Goal: Check status: Check status

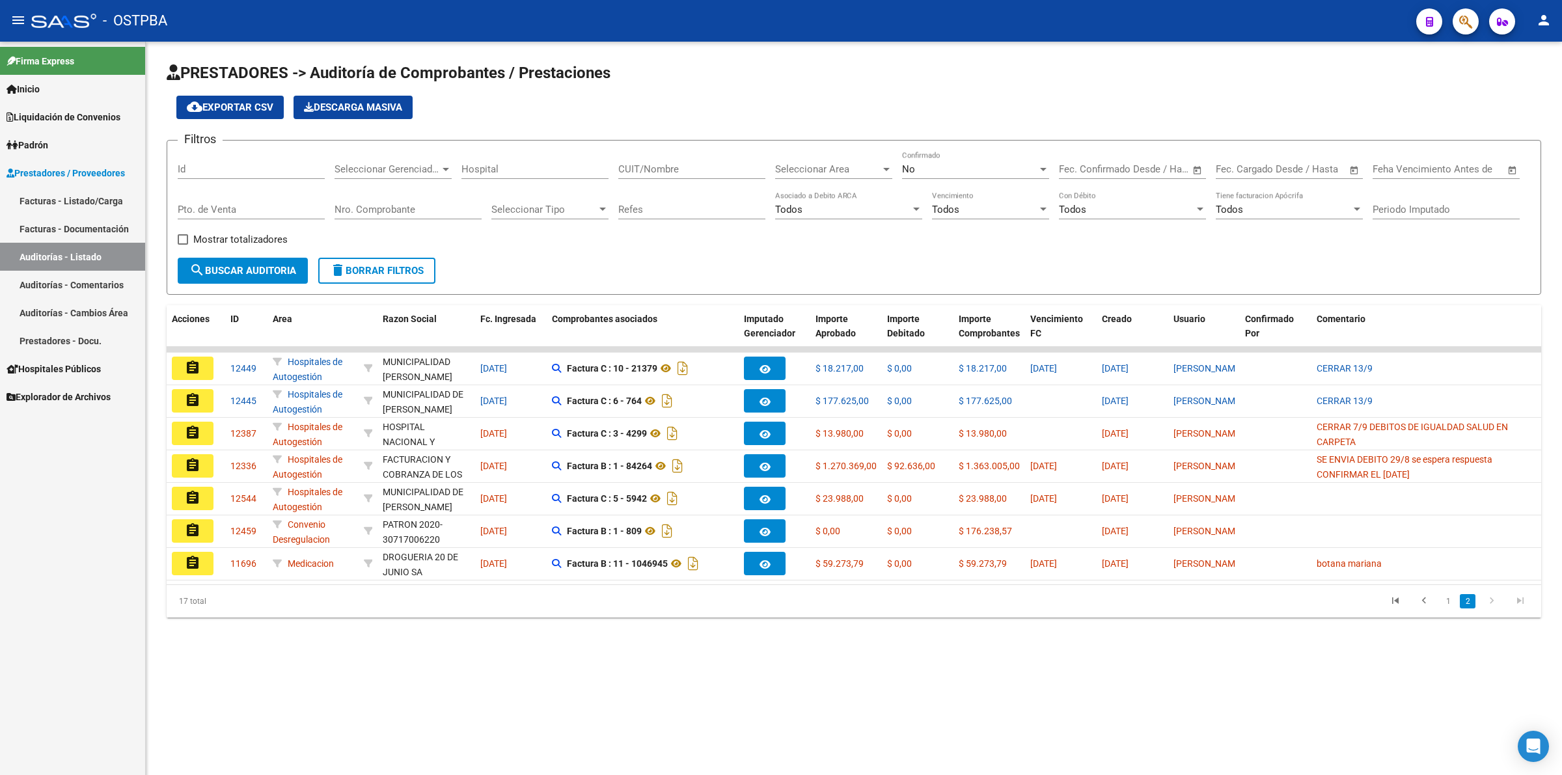
click at [69, 92] on link "Inicio" at bounding box center [72, 89] width 145 height 28
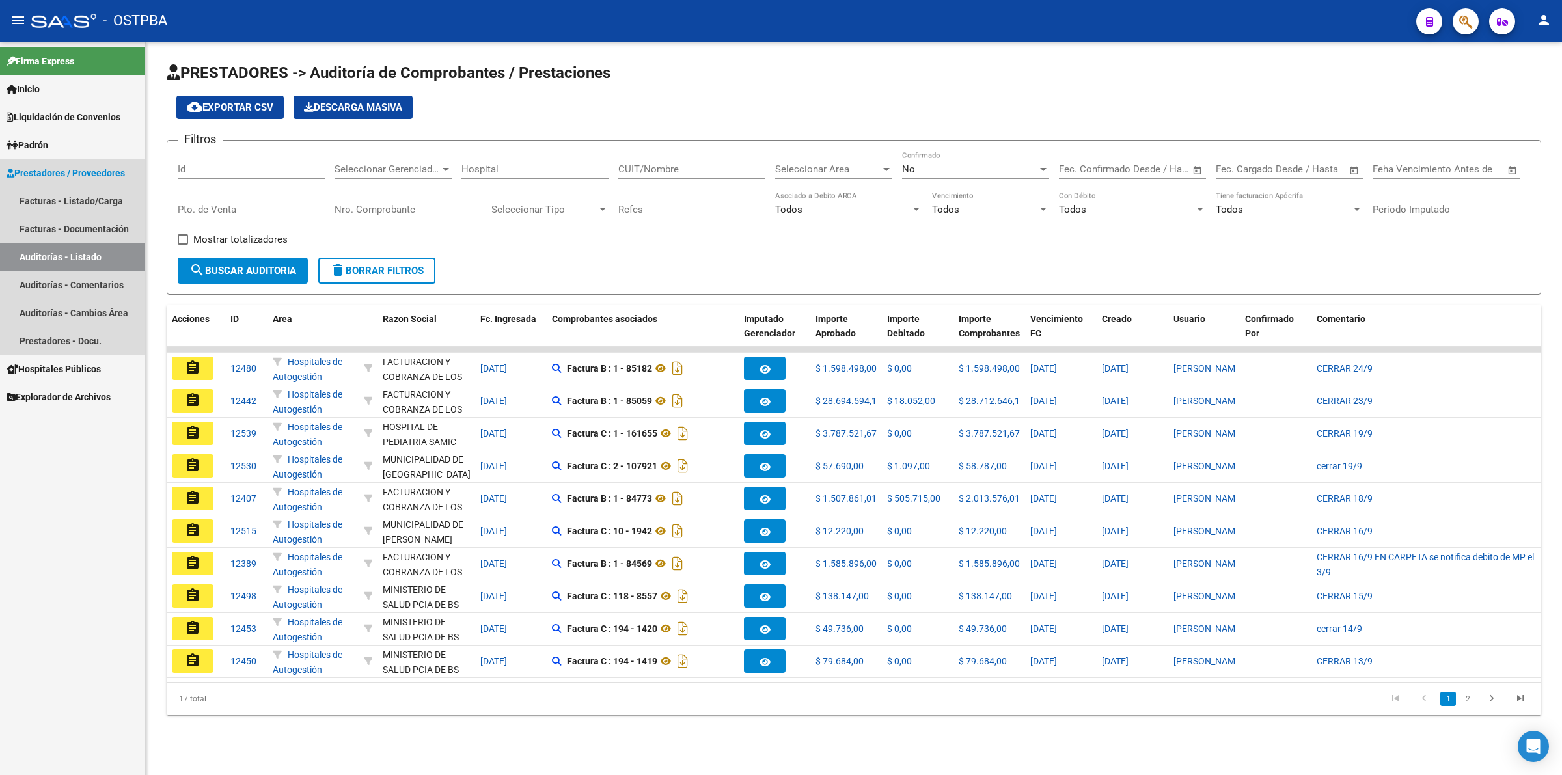
click at [76, 256] on link "Auditorías - Listado" at bounding box center [72, 257] width 145 height 28
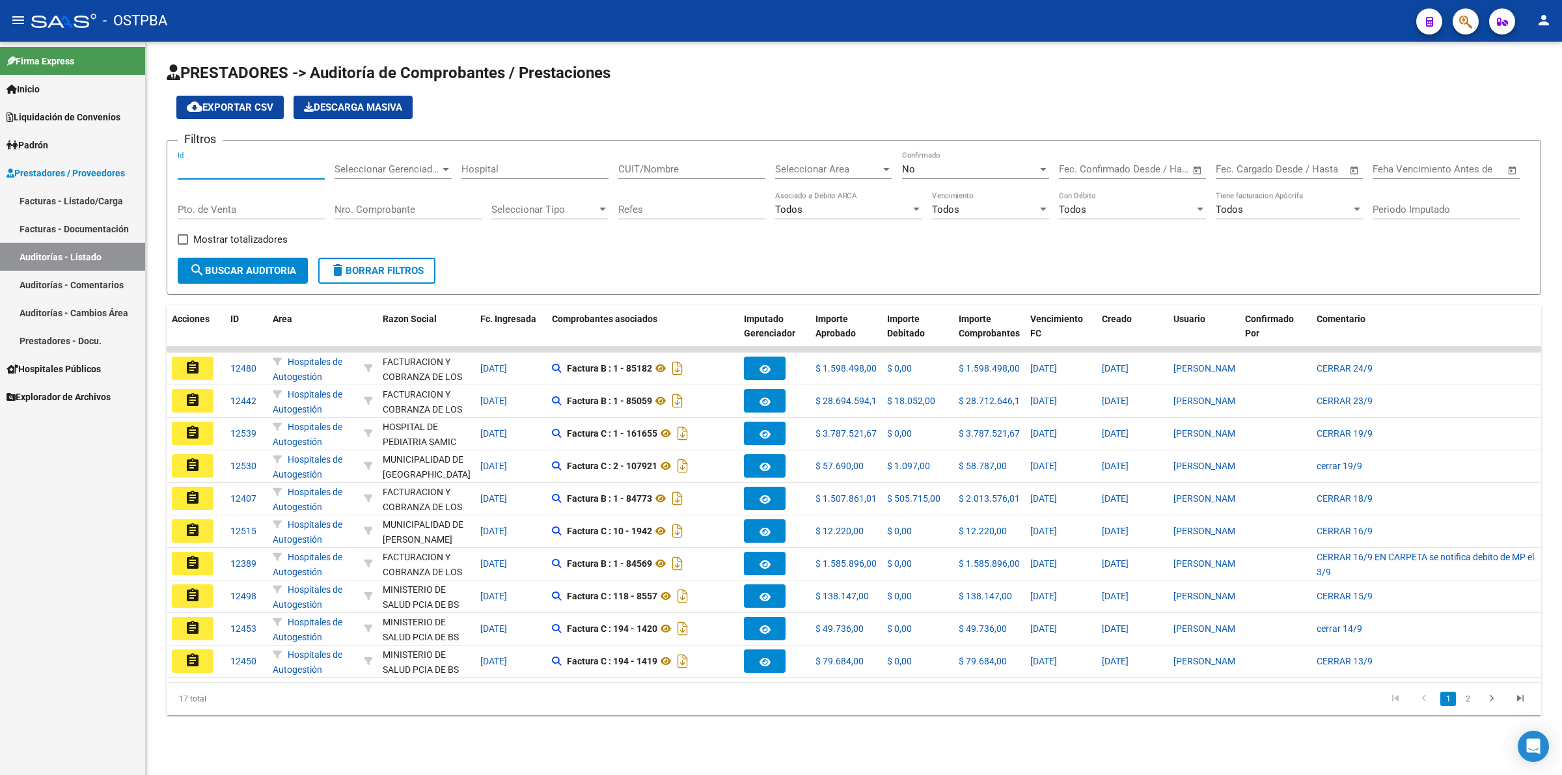
click at [219, 163] on input "Id" at bounding box center [251, 169] width 147 height 12
type input "12449"
click at [239, 267] on span "search Buscar Auditoria" at bounding box center [242, 271] width 107 height 12
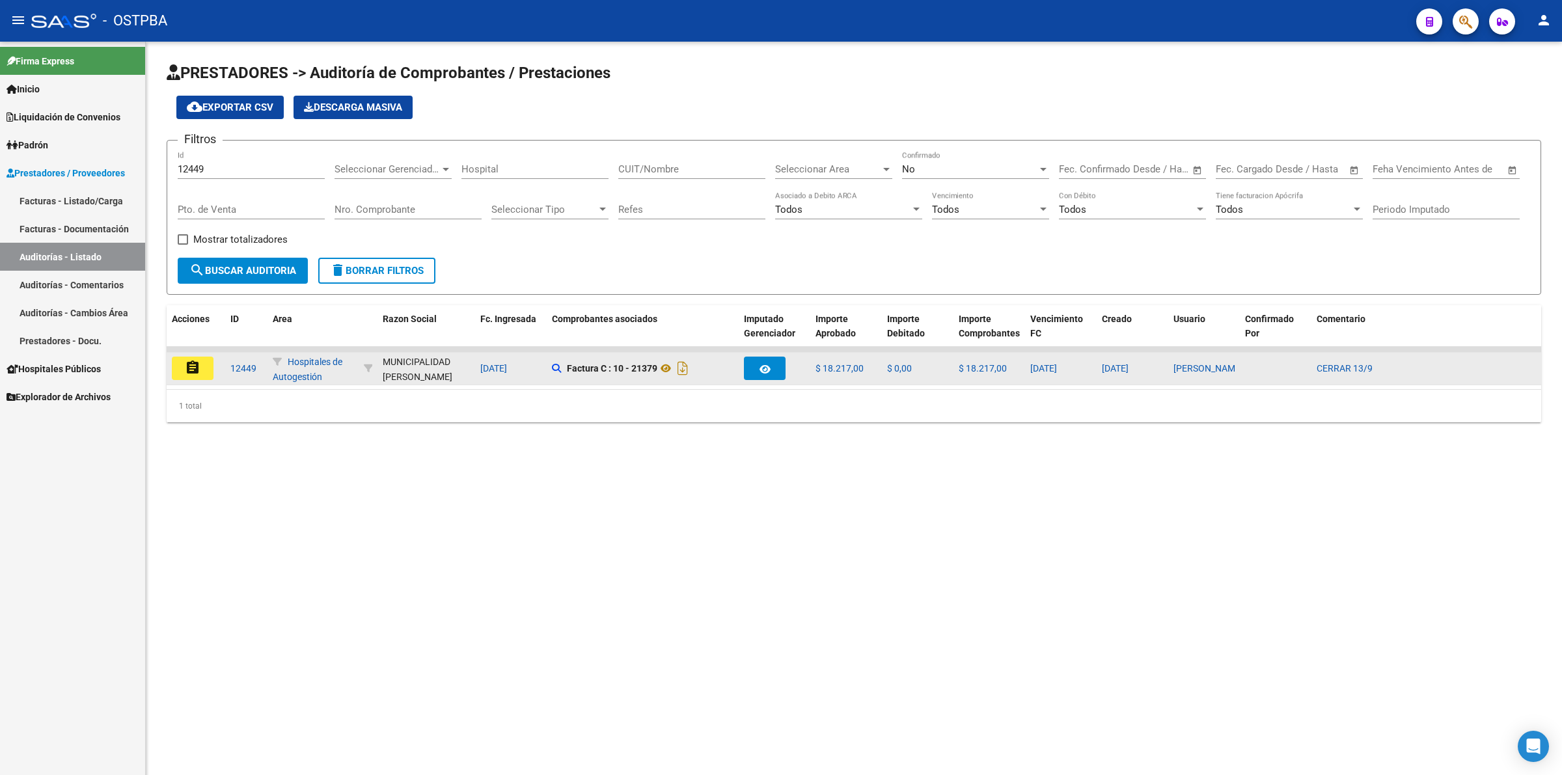
click at [203, 363] on button "assignment" at bounding box center [193, 368] width 42 height 23
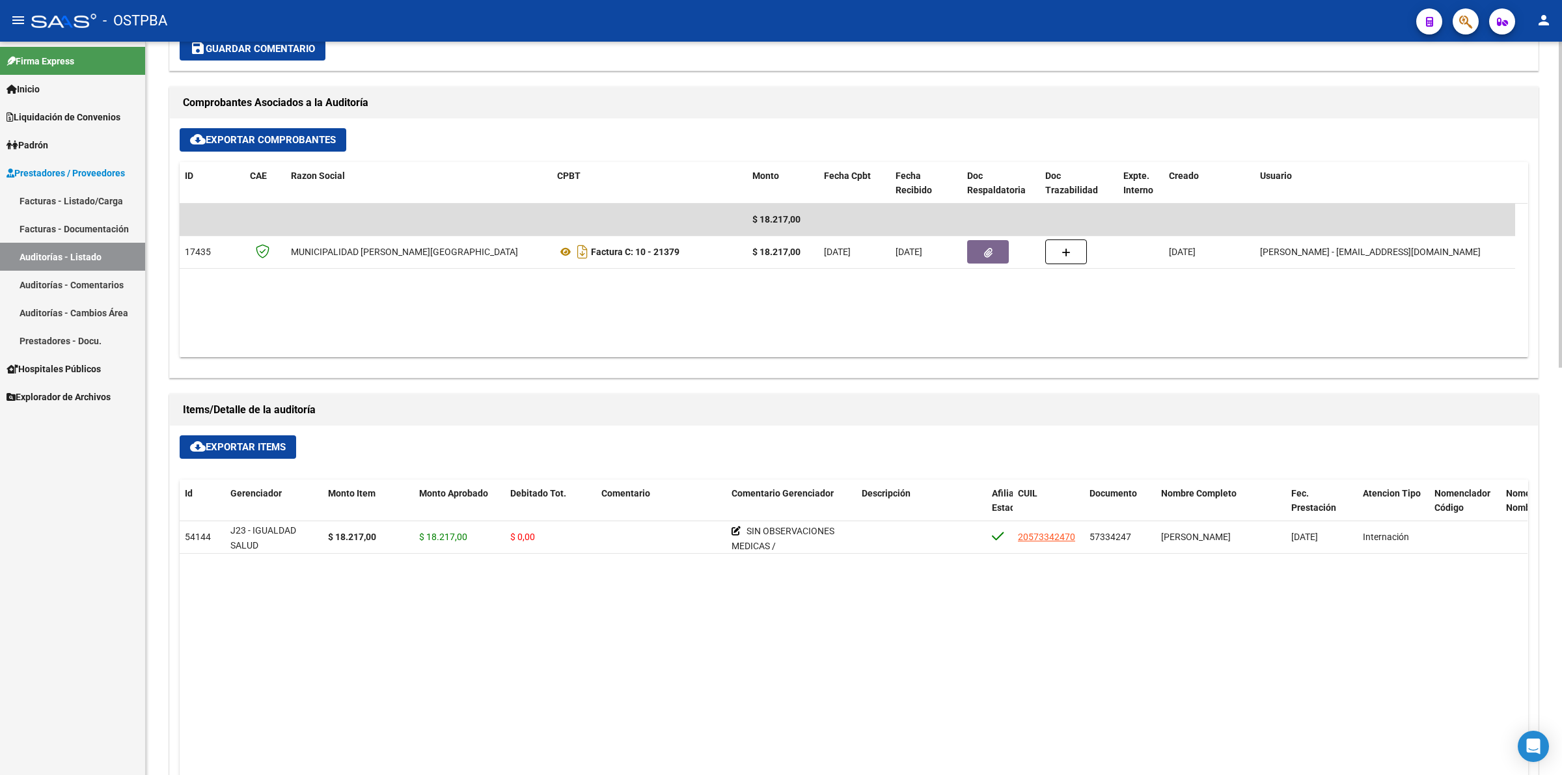
scroll to position [570, 0]
